Goal: Task Accomplishment & Management: Manage account settings

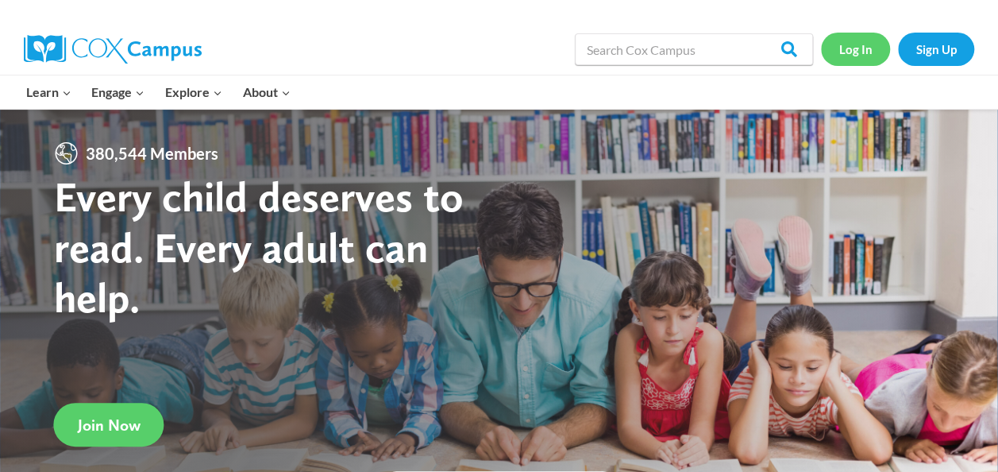
click at [859, 49] on link "Log In" at bounding box center [855, 49] width 69 height 33
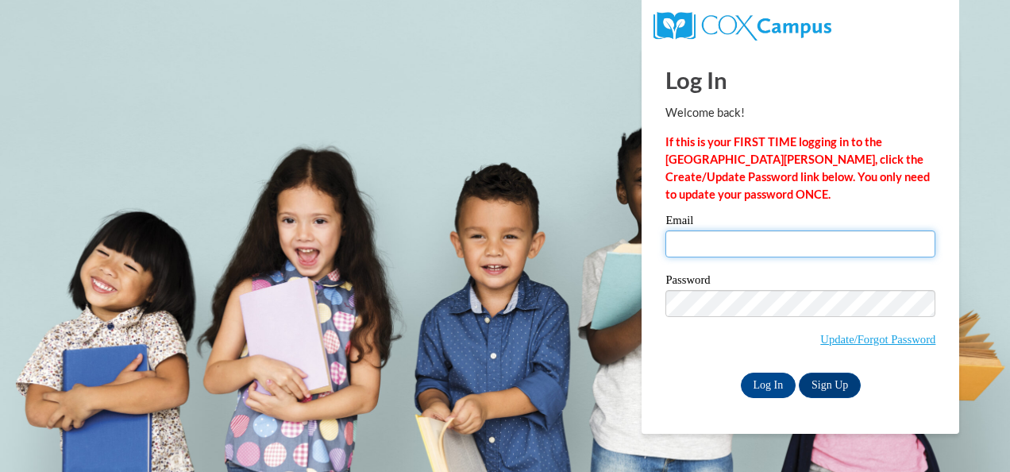
click at [716, 247] on input "Email" at bounding box center [801, 243] width 270 height 27
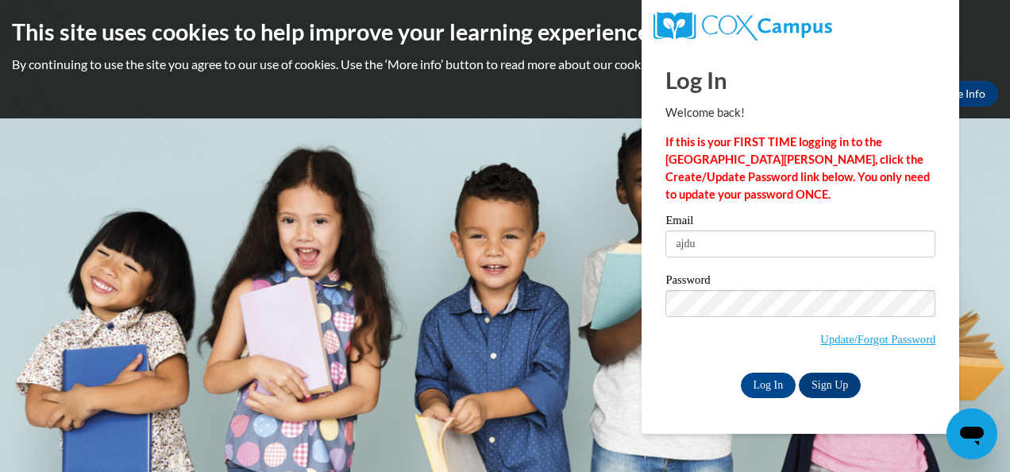
type input "[EMAIL_ADDRESS][DOMAIN_NAME]"
click at [770, 380] on input "Log In" at bounding box center [769, 384] width 56 height 25
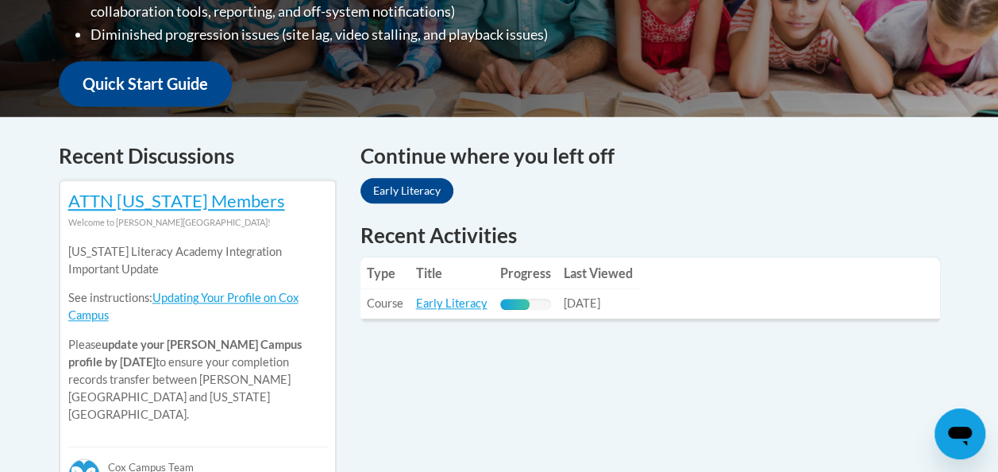
scroll to position [565, 0]
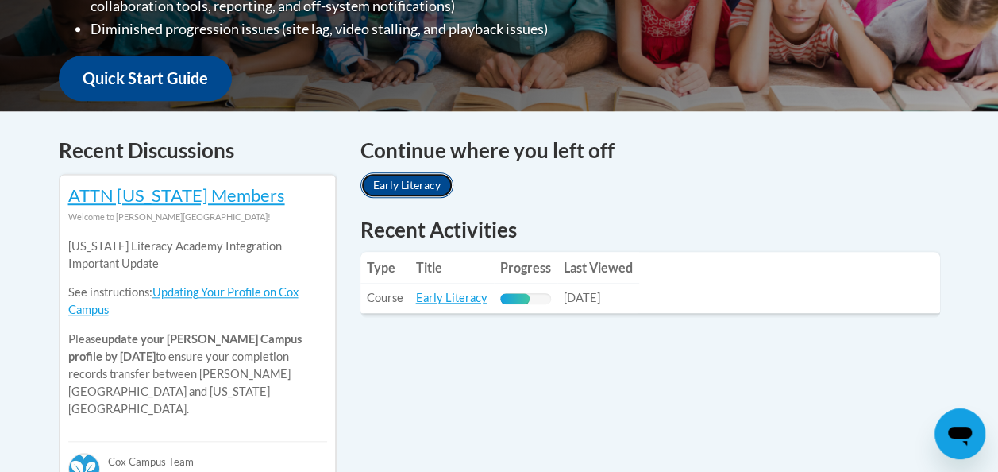
click at [416, 181] on link "Early Literacy" at bounding box center [407, 184] width 93 height 25
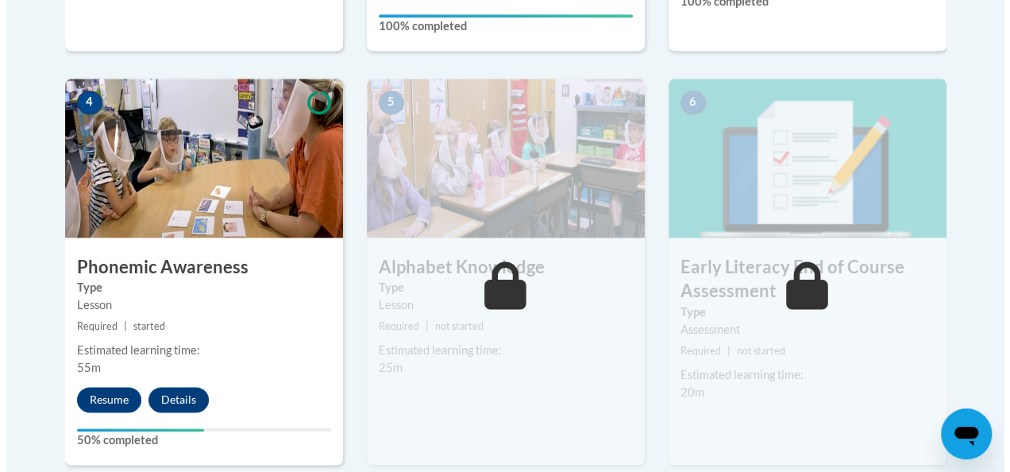
scroll to position [896, 0]
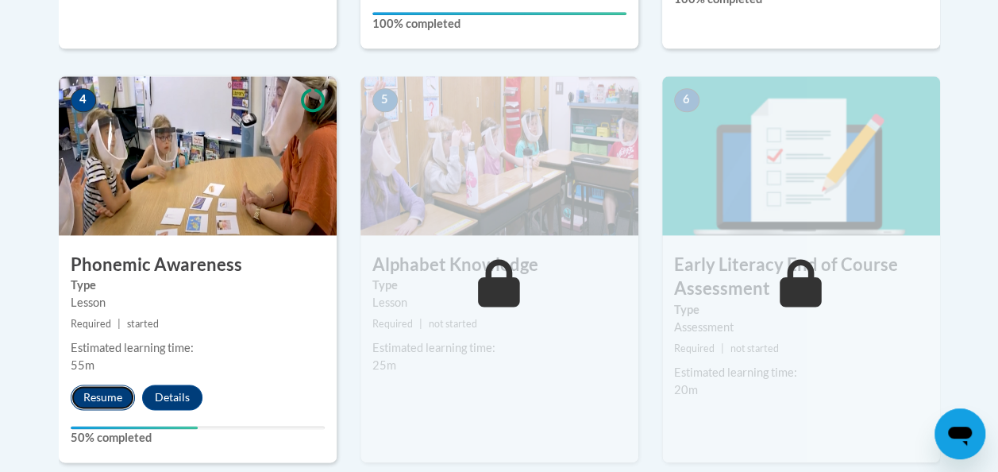
click at [102, 388] on button "Resume" at bounding box center [103, 396] width 64 height 25
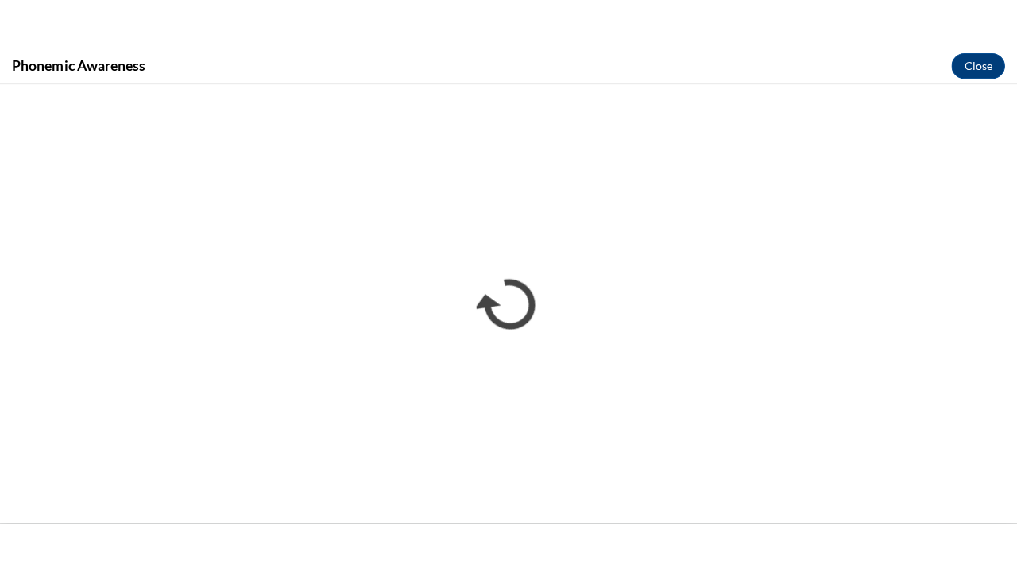
scroll to position [0, 0]
